Goal: Contribute content: Contribute content

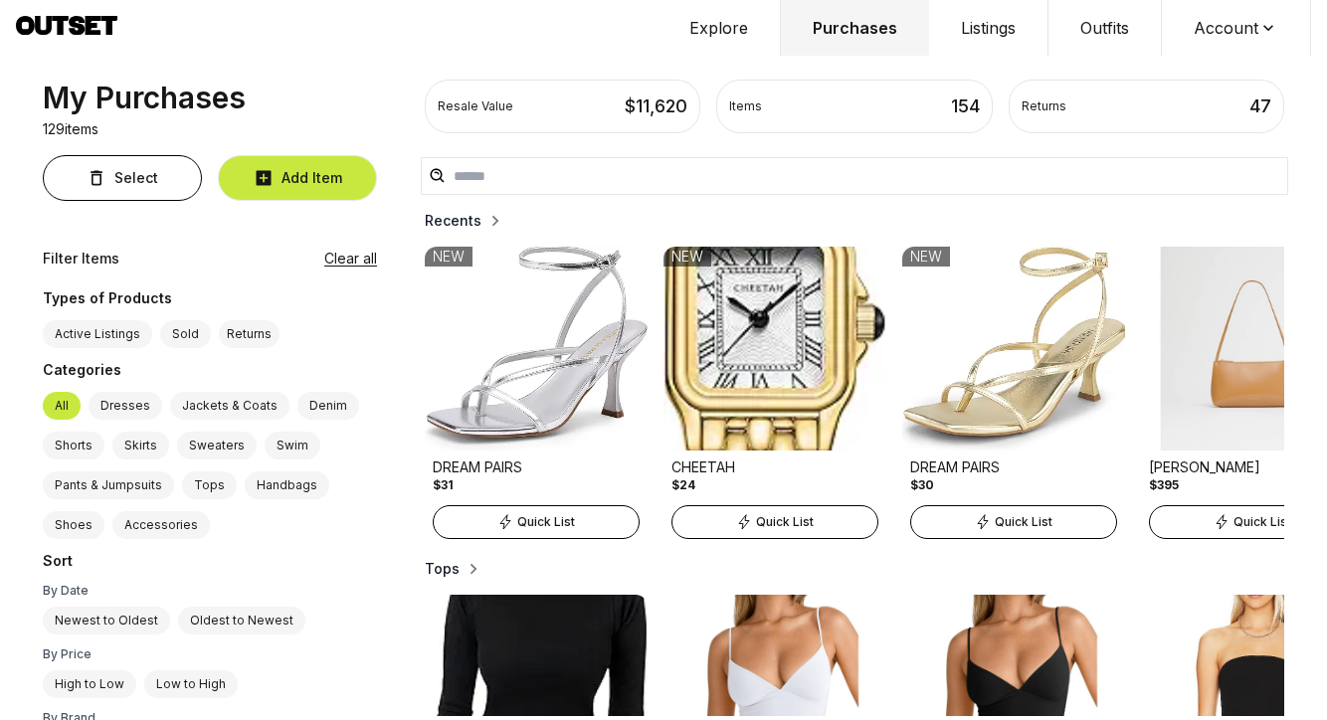
click at [679, 373] on img at bounding box center [774, 349] width 223 height 204
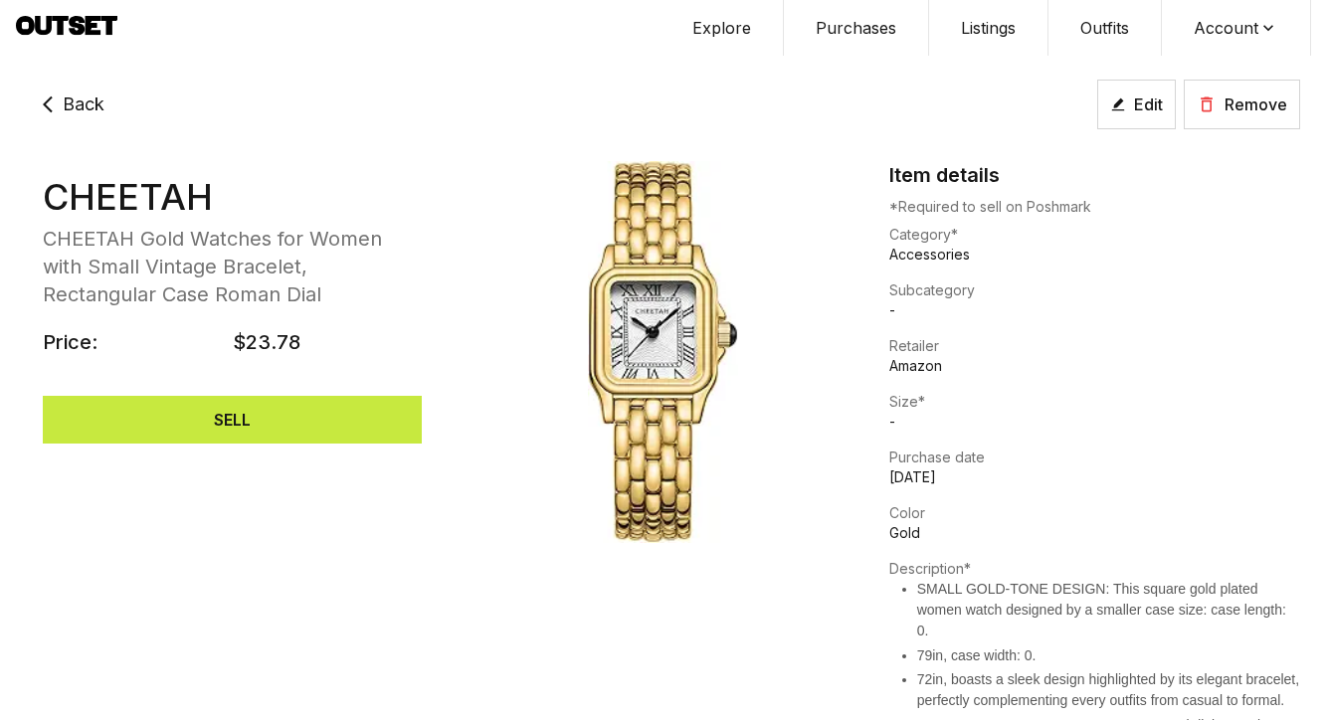
click at [80, 102] on span "Back" at bounding box center [84, 104] width 42 height 28
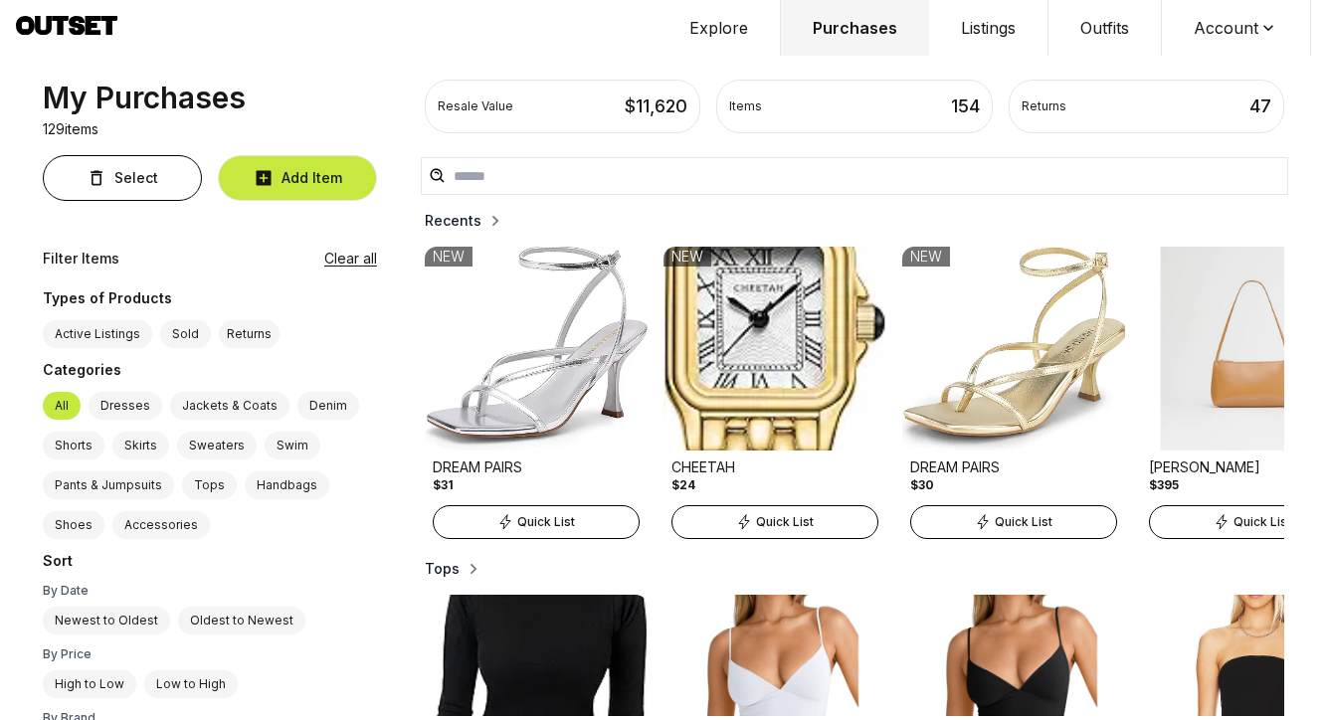
click at [425, 222] on h2 "Recents" at bounding box center [453, 221] width 57 height 20
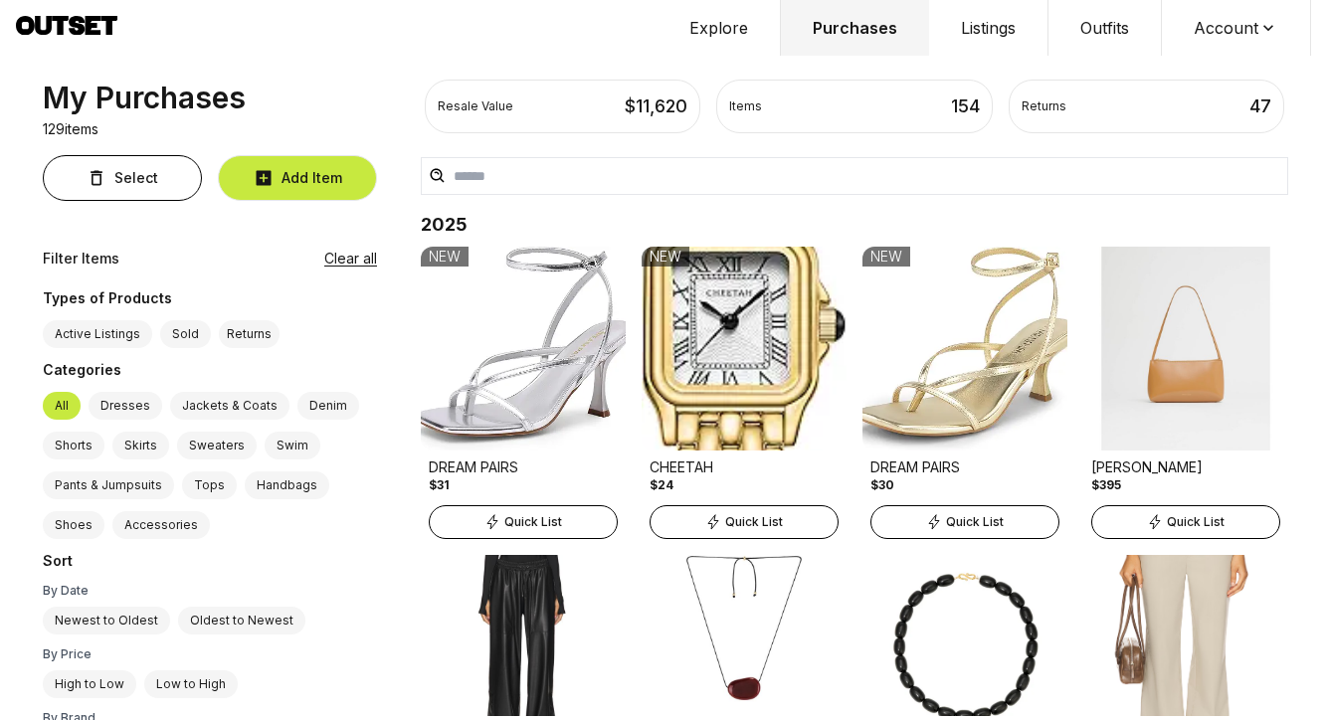
scroll to position [691, 0]
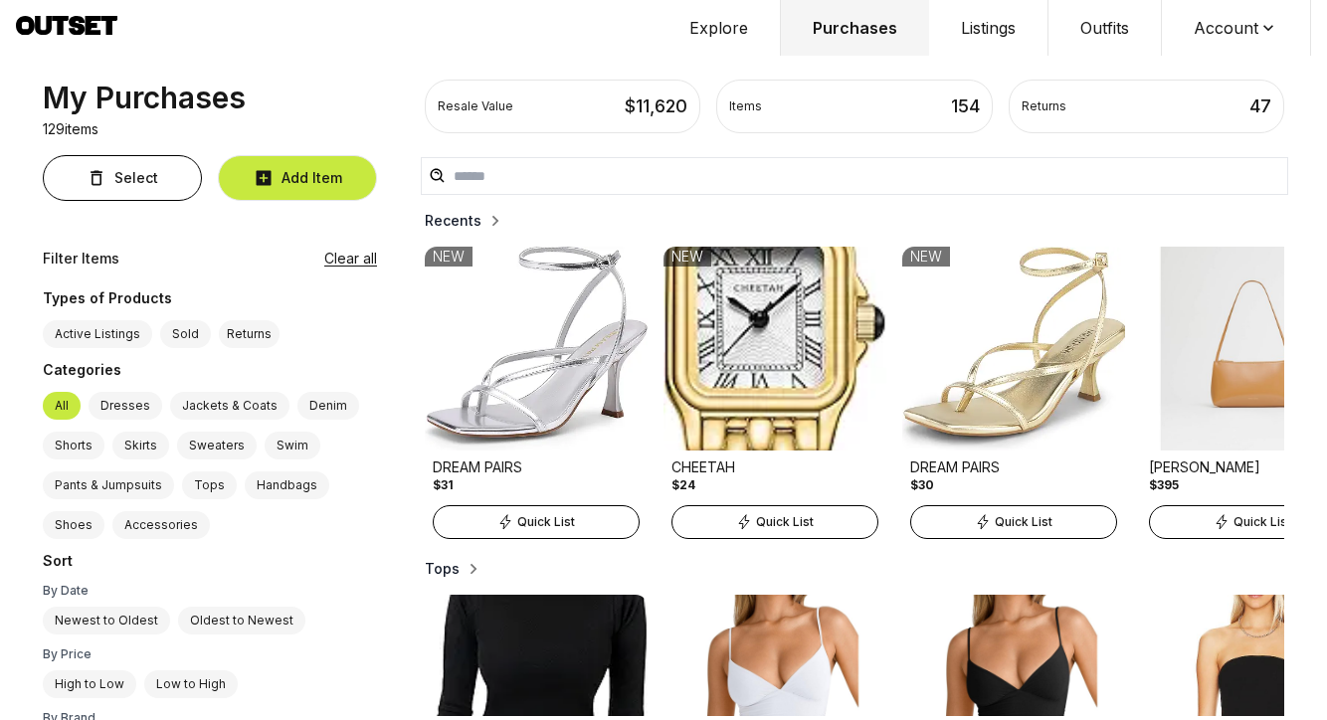
click at [1108, 28] on button "Outfits" at bounding box center [1104, 28] width 113 height 56
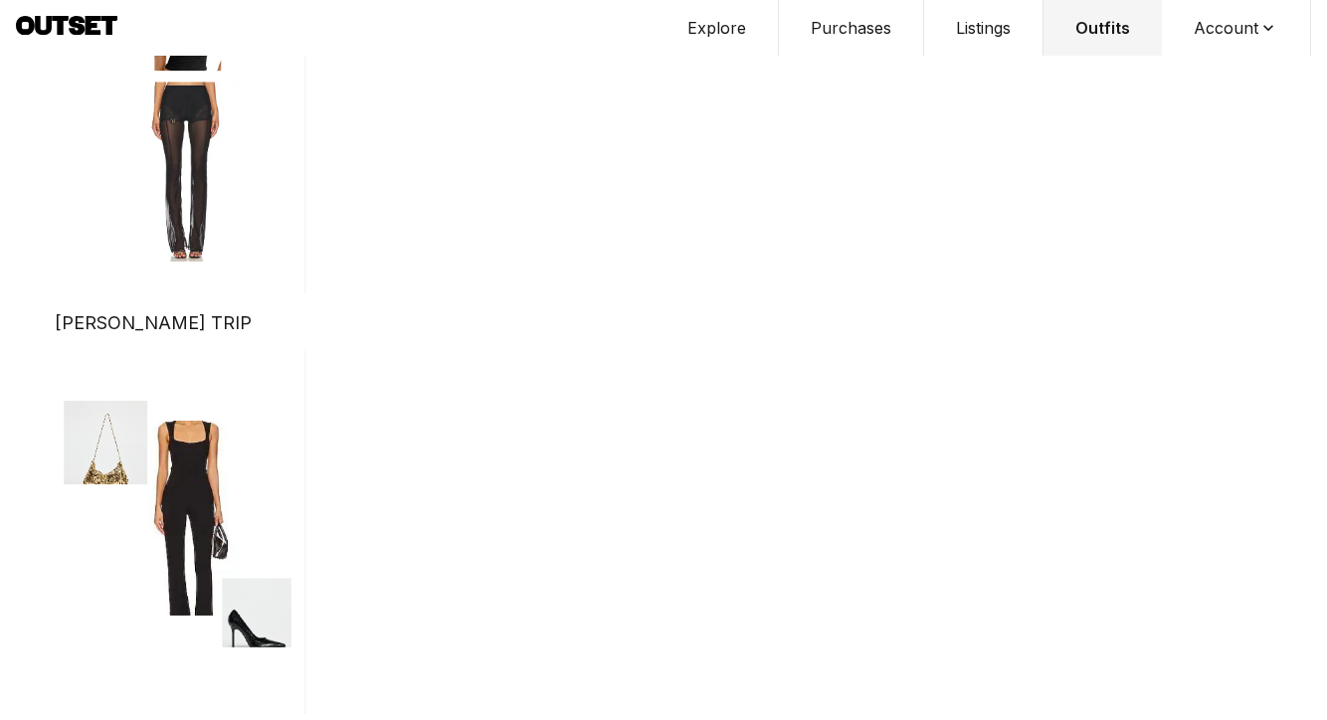
scroll to position [234, 0]
click at [159, 487] on img "button" at bounding box center [180, 531] width 250 height 365
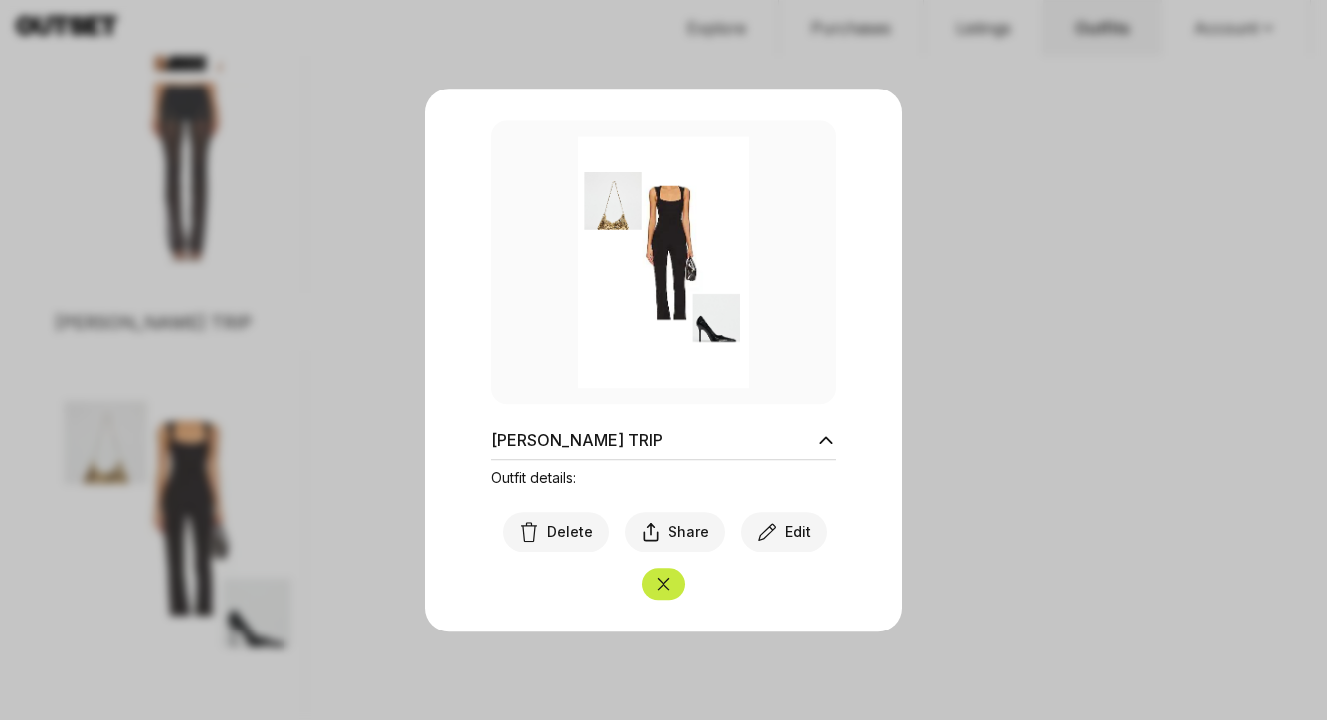
click at [1037, 396] on div at bounding box center [663, 360] width 1327 height 720
click at [660, 577] on icon "Close" at bounding box center [663, 584] width 20 height 20
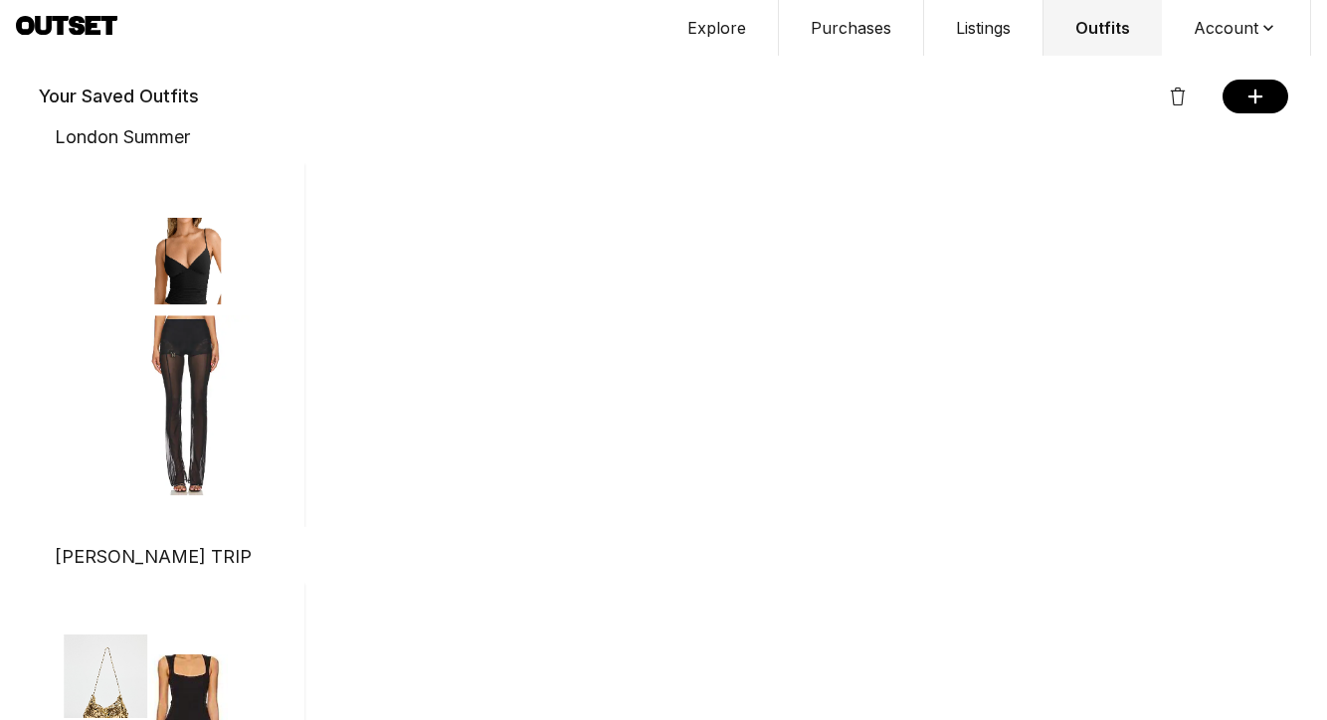
click at [1249, 93] on icon at bounding box center [1255, 97] width 18 height 18
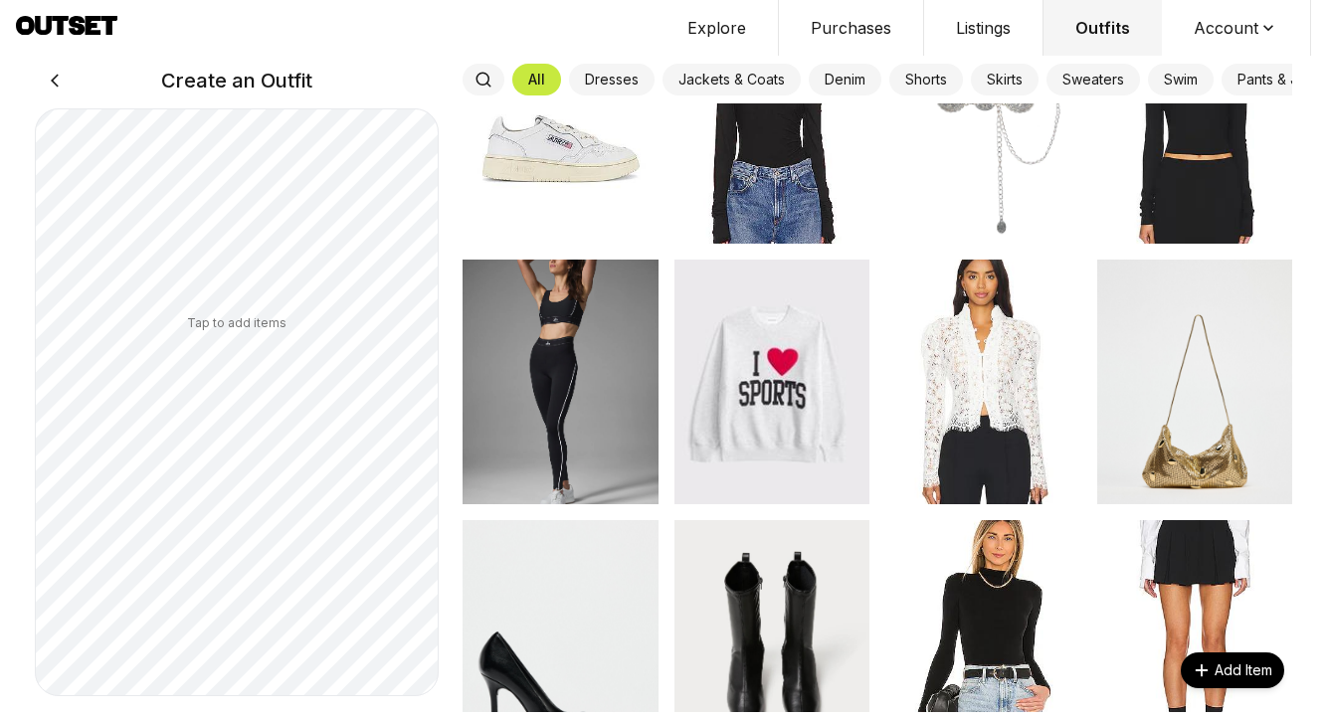
scroll to position [2017, 0]
